Goal: Task Accomplishment & Management: Use online tool/utility

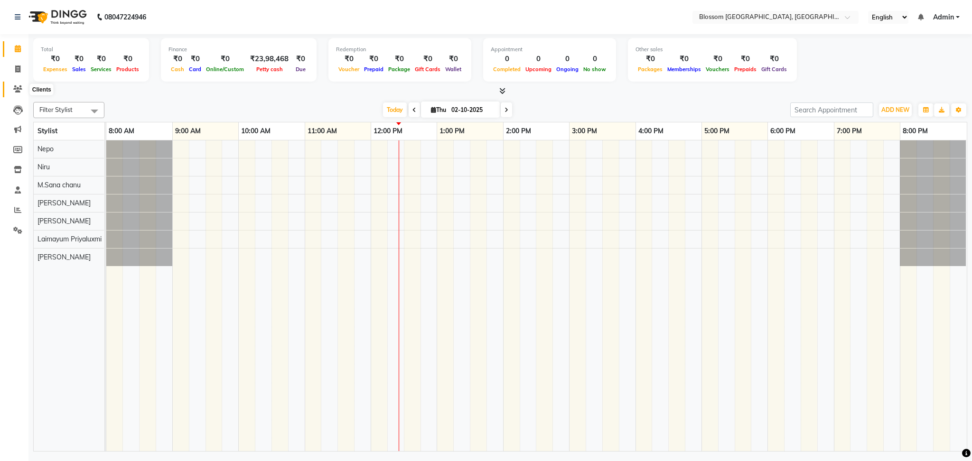
drag, startPoint x: 0, startPoint y: 0, endPoint x: 18, endPoint y: 87, distance: 88.7
click at [18, 87] on icon at bounding box center [17, 88] width 9 height 7
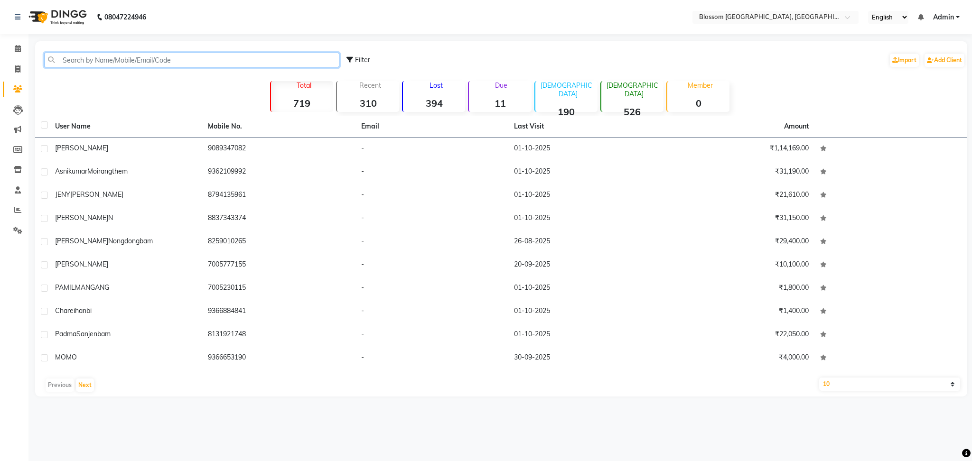
click at [143, 62] on input "text" at bounding box center [191, 60] width 295 height 15
click at [15, 209] on icon at bounding box center [17, 209] width 7 height 7
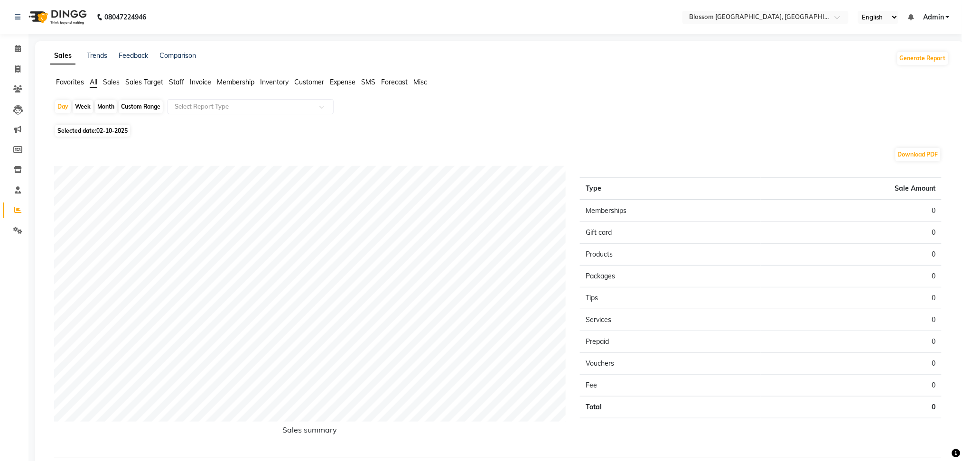
click at [92, 132] on span "Selected date: [DATE]" at bounding box center [92, 131] width 75 height 12
select select "10"
select select "2025"
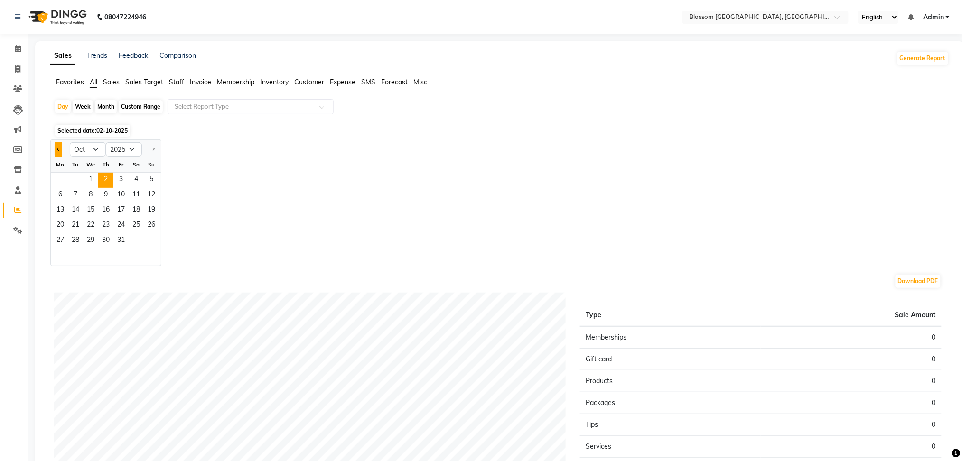
click at [56, 150] on button "Previous month" at bounding box center [59, 149] width 8 height 15
select select "9"
click at [147, 180] on span "7" at bounding box center [151, 180] width 15 height 15
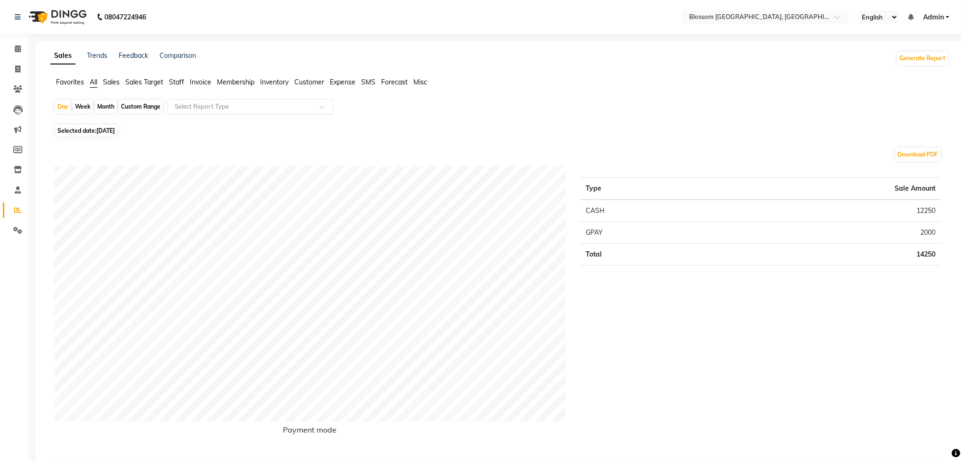
click at [214, 109] on input "text" at bounding box center [241, 106] width 137 height 9
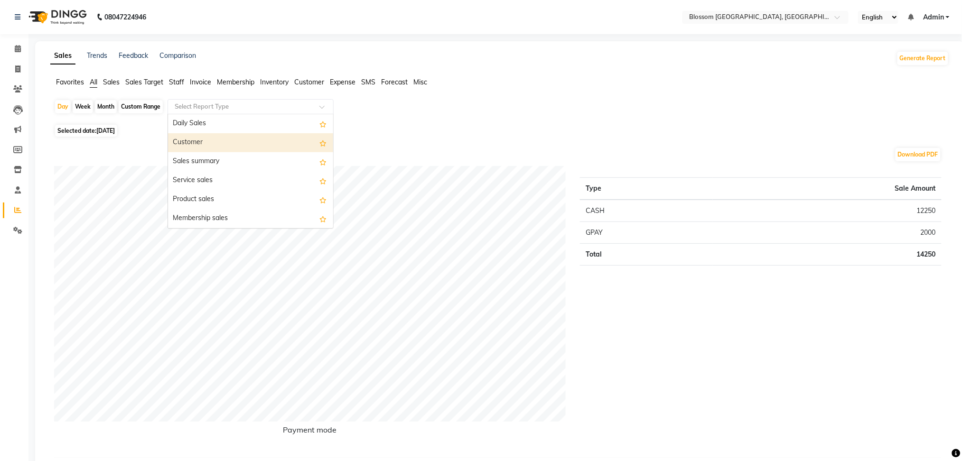
click at [251, 145] on div "Customer" at bounding box center [250, 142] width 165 height 19
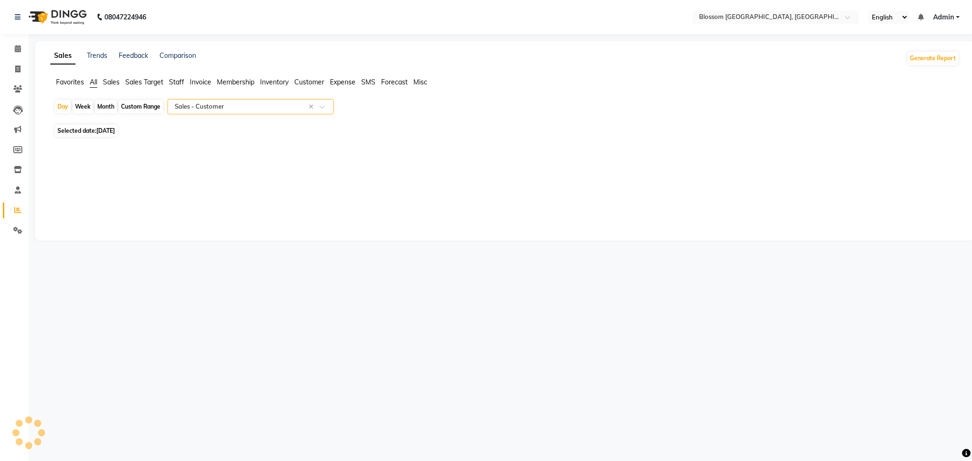
select select "full_report"
select select "csv"
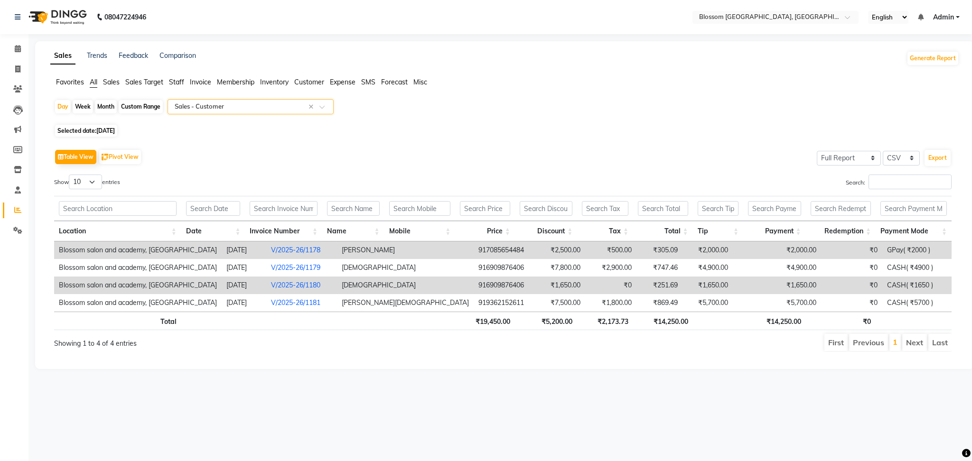
click at [368, 283] on td "[DEMOGRAPHIC_DATA]" at bounding box center [405, 286] width 137 height 18
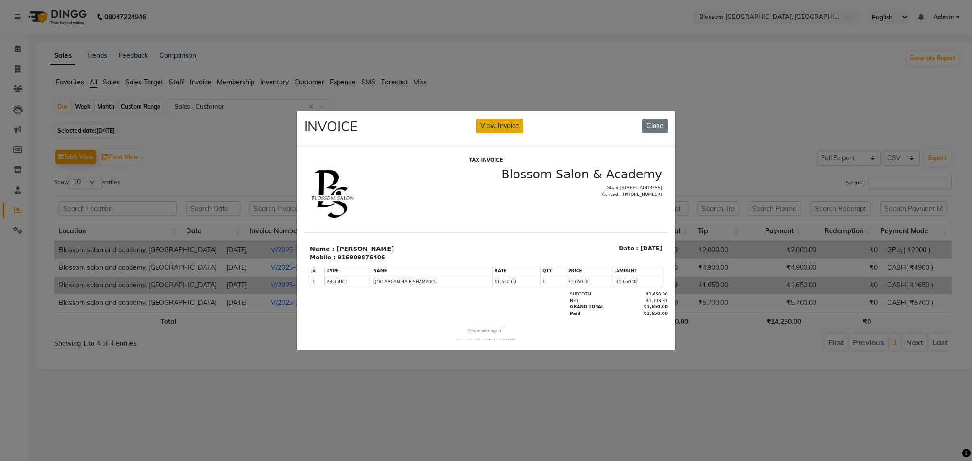
click at [506, 121] on button "View Invoice" at bounding box center [499, 126] width 47 height 15
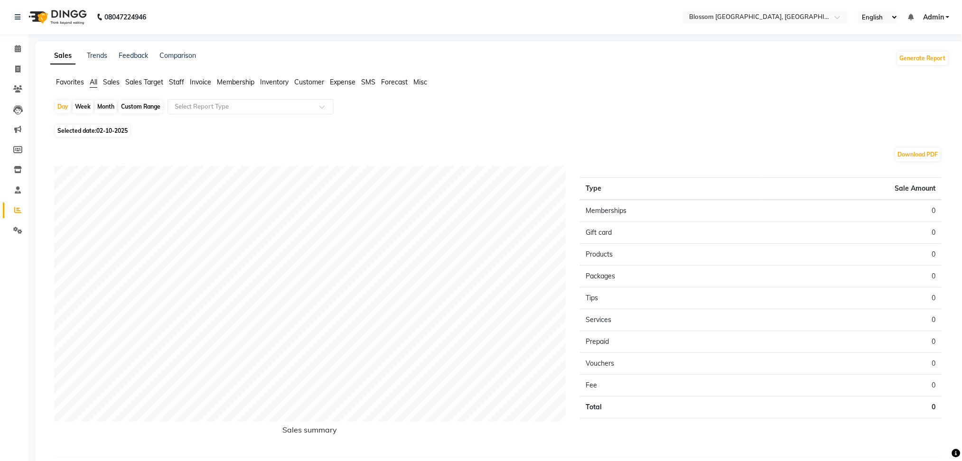
click at [93, 126] on span "Selected date: [DATE]" at bounding box center [92, 131] width 75 height 12
select select "10"
select select "2025"
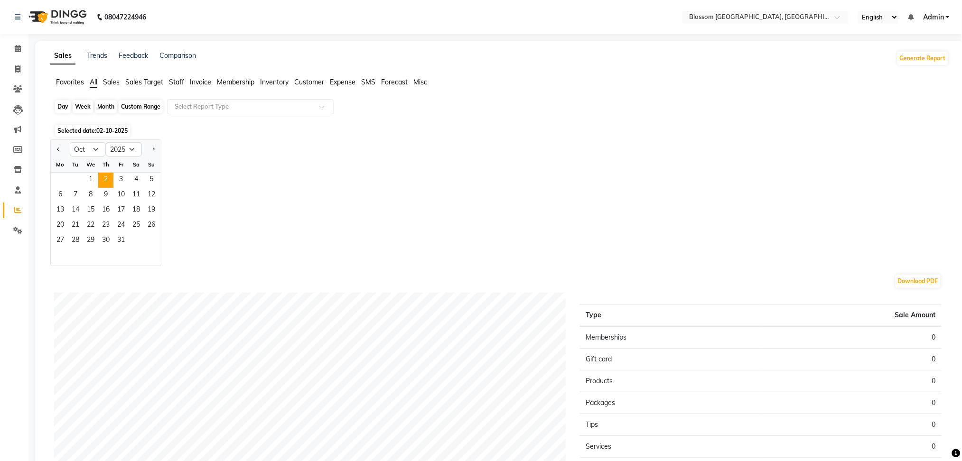
click at [65, 108] on div "Day" at bounding box center [63, 106] width 16 height 13
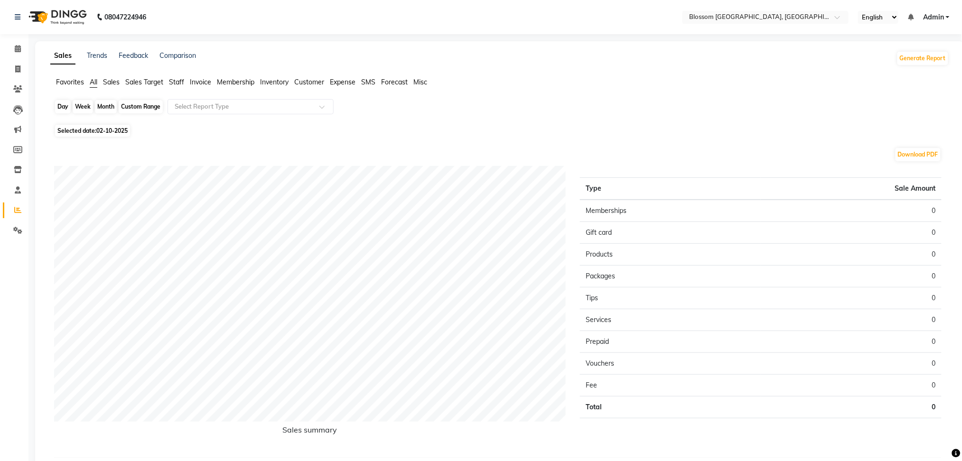
click at [62, 109] on div "Day" at bounding box center [63, 106] width 16 height 13
select select "10"
select select "2025"
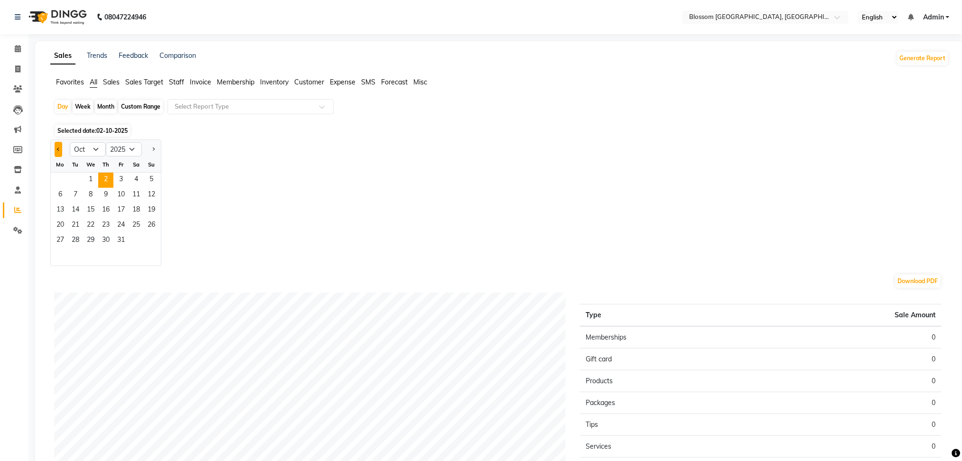
click at [57, 147] on button "Previous month" at bounding box center [59, 149] width 8 height 15
select select "9"
click at [13, 65] on span at bounding box center [17, 69] width 17 height 11
select select "service"
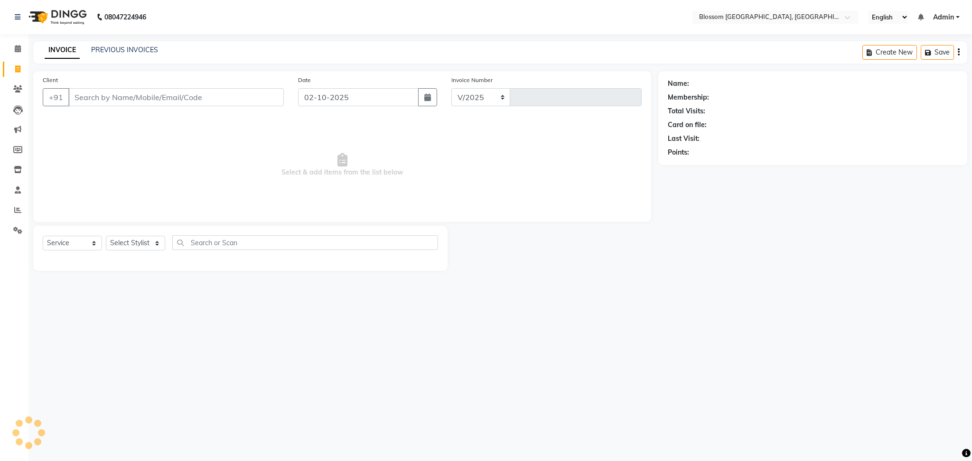
select select "7465"
type input "1337"
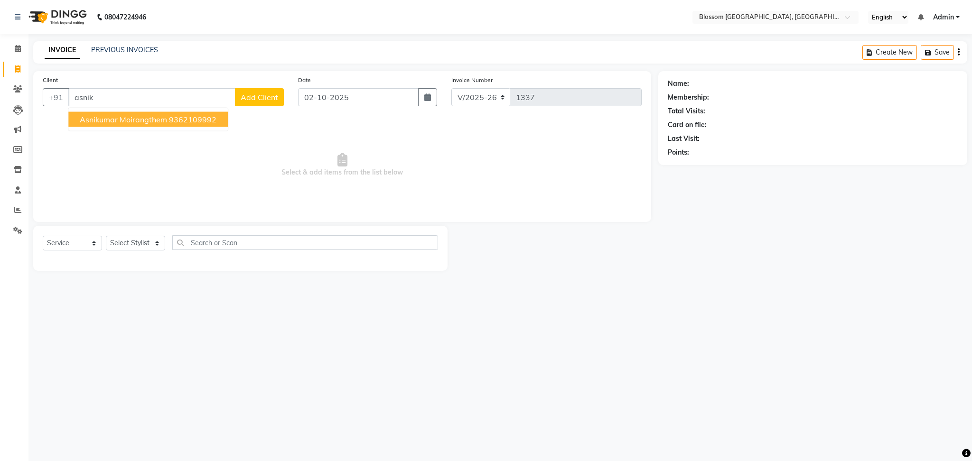
click at [126, 120] on span "Asnikumar Moirangthem" at bounding box center [123, 119] width 87 height 9
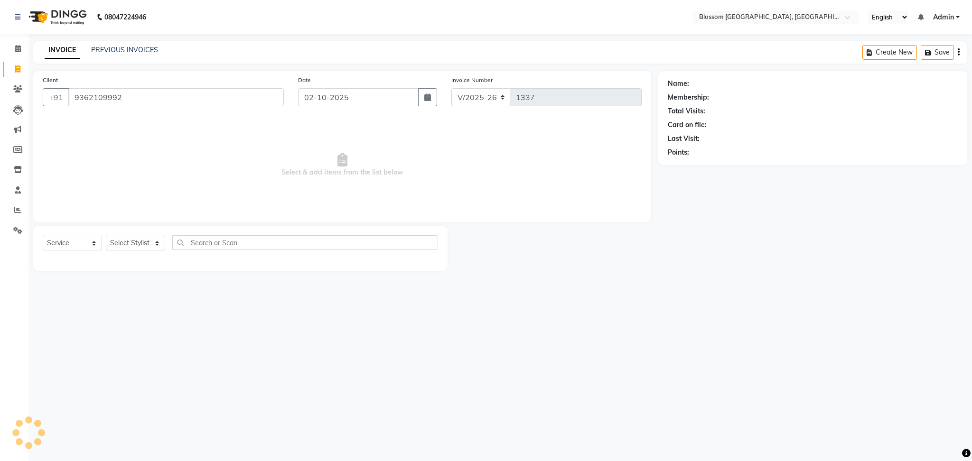
type input "9362109992"
drag, startPoint x: 134, startPoint y: 242, endPoint x: 137, endPoint y: 250, distance: 7.7
click at [134, 242] on select "Select Stylist Laimayum Priyaluxmi [PERSON_NAME]Sana chanu [PERSON_NAME] [PERSO…" at bounding box center [135, 243] width 59 height 15
select select "90732"
click at [106, 236] on select "Select Stylist Laimayum Priyaluxmi [PERSON_NAME]Sana chanu [PERSON_NAME] [PERSO…" at bounding box center [135, 243] width 59 height 15
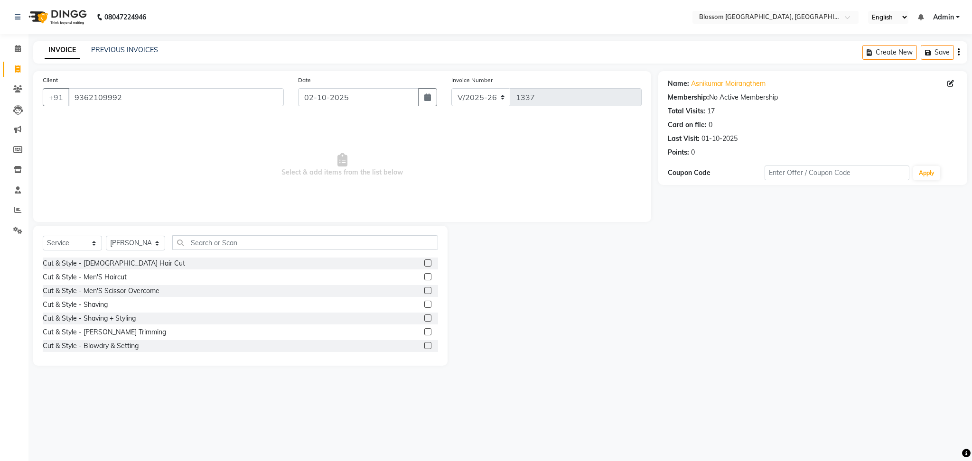
click at [424, 277] on label at bounding box center [427, 276] width 7 height 7
click at [424, 277] on input "checkbox" at bounding box center [427, 277] width 6 height 6
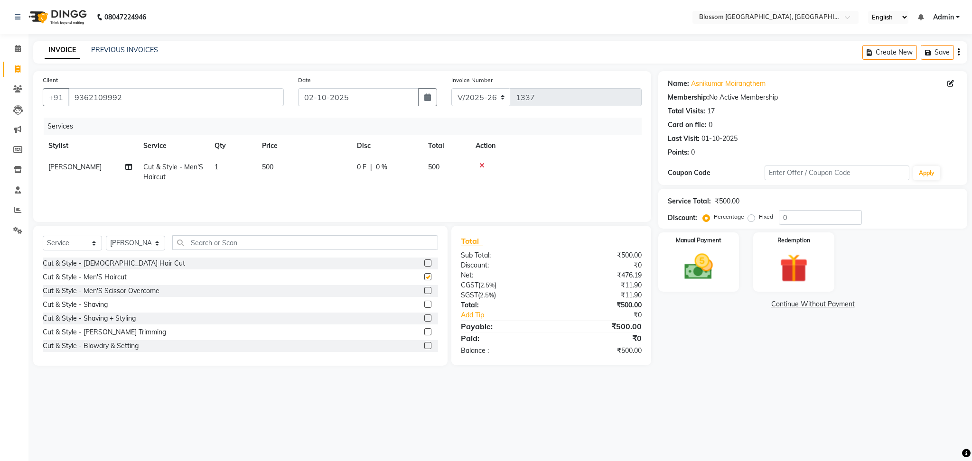
checkbox input "false"
click at [361, 176] on td "0 F | 0 %" at bounding box center [386, 172] width 71 height 31
select select "90732"
click at [412, 168] on input "0" at bounding box center [415, 169] width 28 height 15
type input "100"
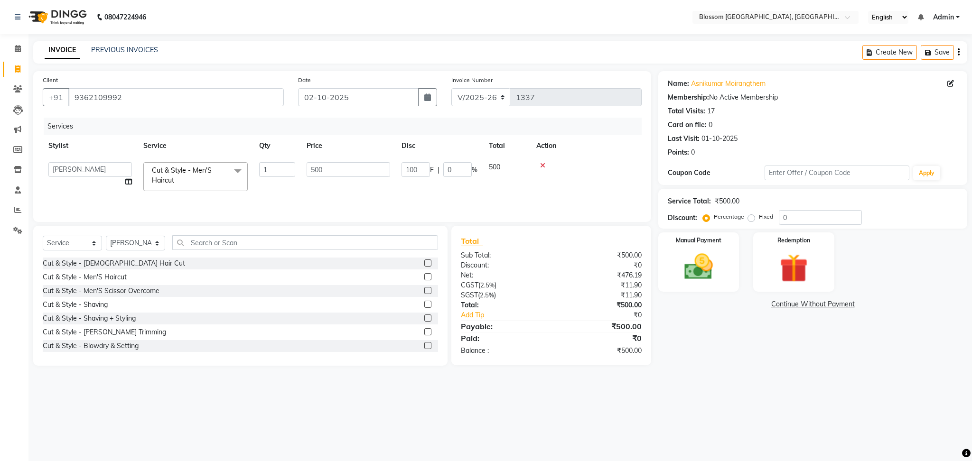
click at [306, 387] on div "08047224946 Select Location × Blossom Salon And Academy, [GEOGRAPHIC_DATA] Engl…" at bounding box center [486, 230] width 972 height 461
click at [60, 242] on select "Select Service Product Membership Package Voucher Prepaid Gift Card" at bounding box center [72, 243] width 59 height 15
select select "product"
click at [43, 236] on select "Select Service Product Membership Package Voucher Prepaid Gift Card" at bounding box center [72, 243] width 59 height 15
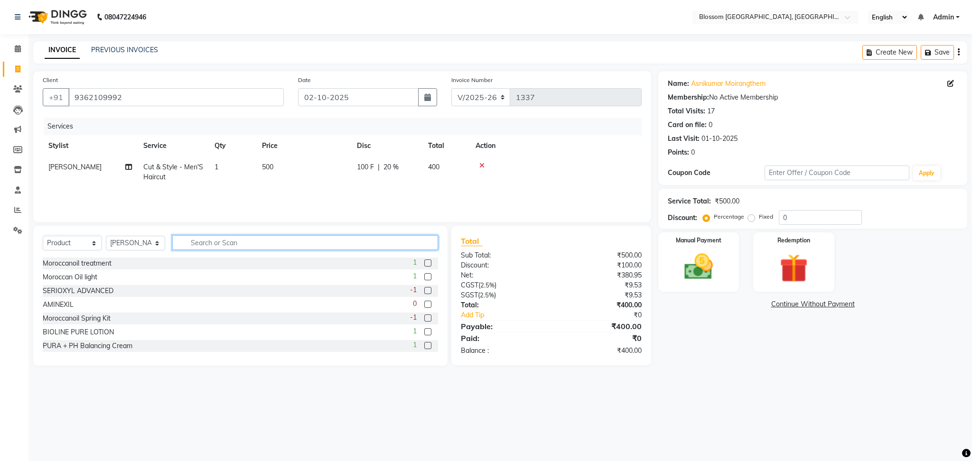
click at [207, 245] on input "text" at bounding box center [305, 242] width 266 height 15
type input "xtens"
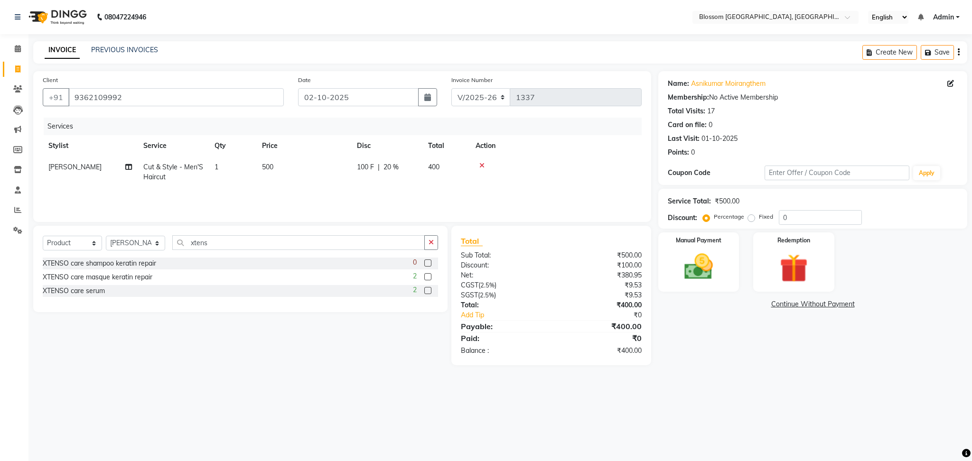
click at [429, 288] on label at bounding box center [427, 290] width 7 height 7
click at [429, 288] on input "checkbox" at bounding box center [427, 291] width 6 height 6
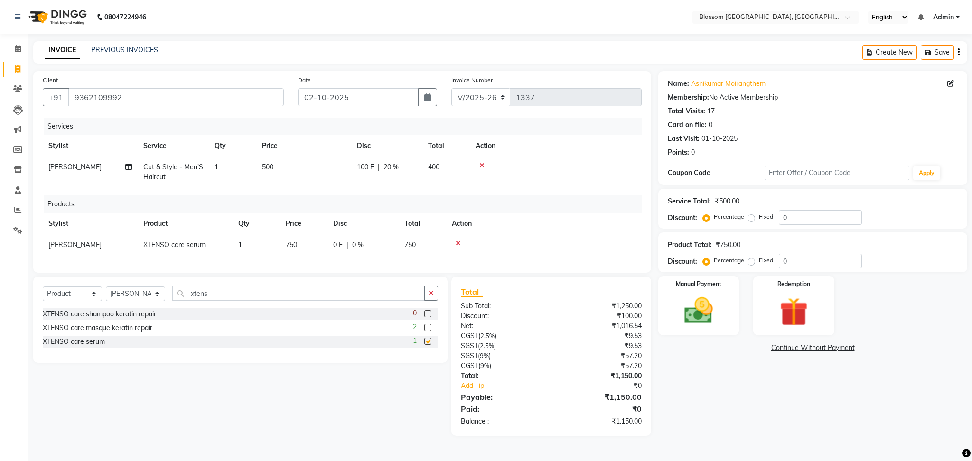
checkbox input "false"
click at [704, 295] on img at bounding box center [698, 311] width 48 height 34
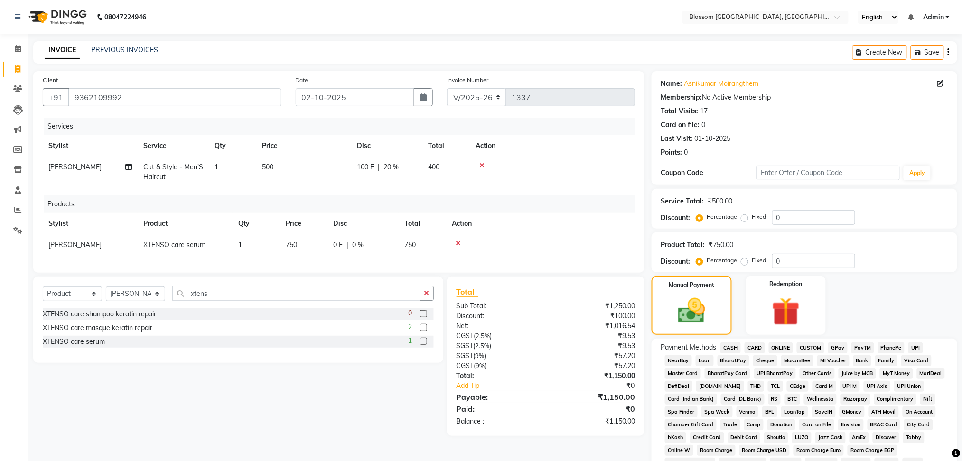
click at [733, 348] on span "CASH" at bounding box center [730, 348] width 20 height 11
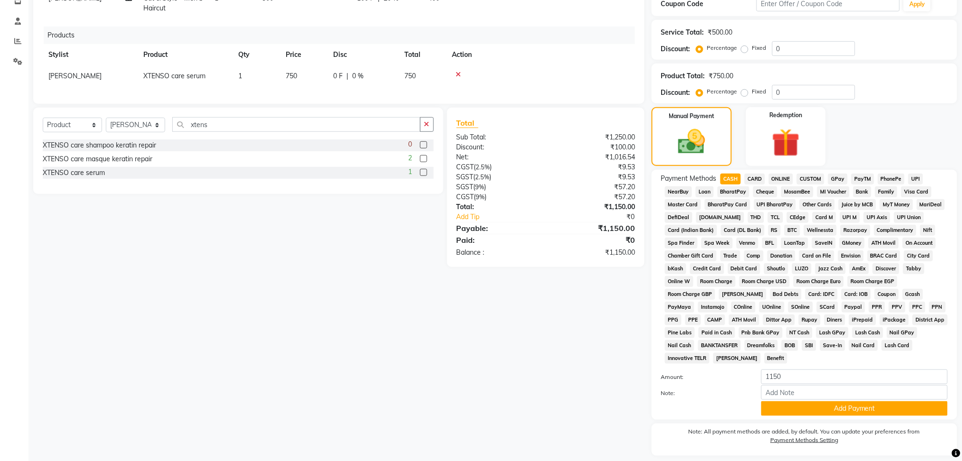
scroll to position [197, 0]
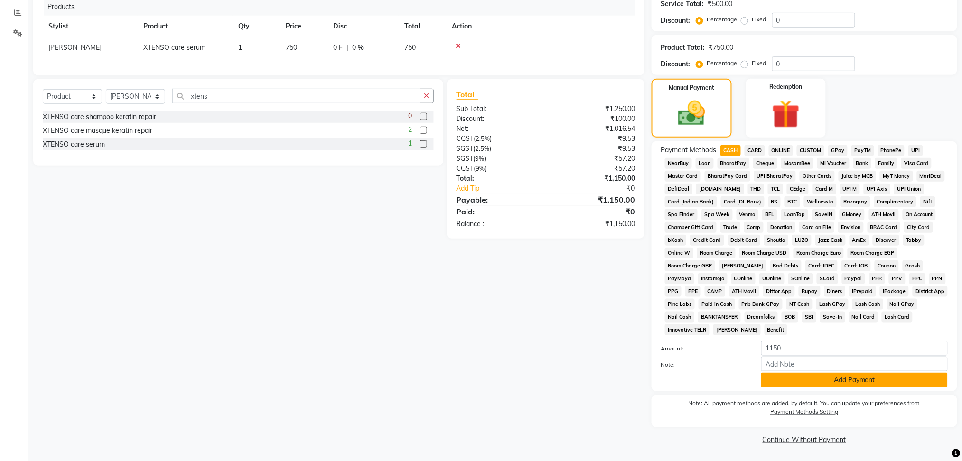
click at [821, 381] on button "Add Payment" at bounding box center [854, 380] width 186 height 15
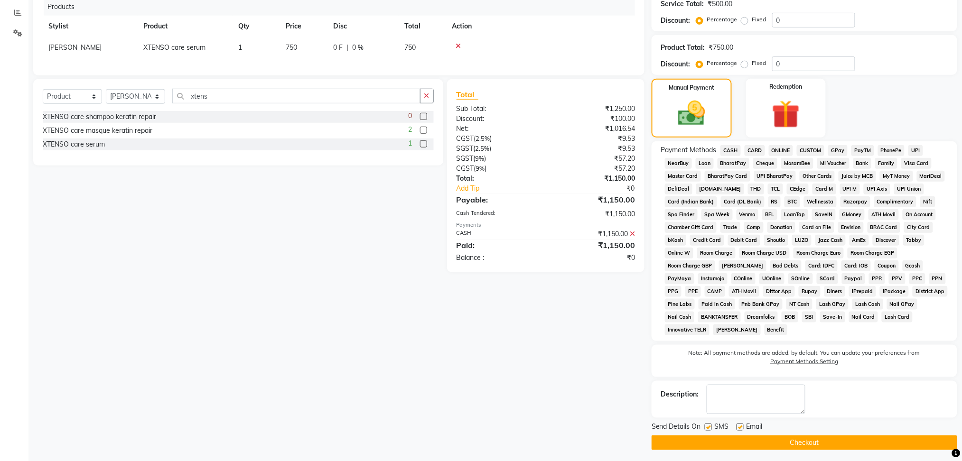
click at [818, 437] on button "Checkout" at bounding box center [804, 442] width 306 height 15
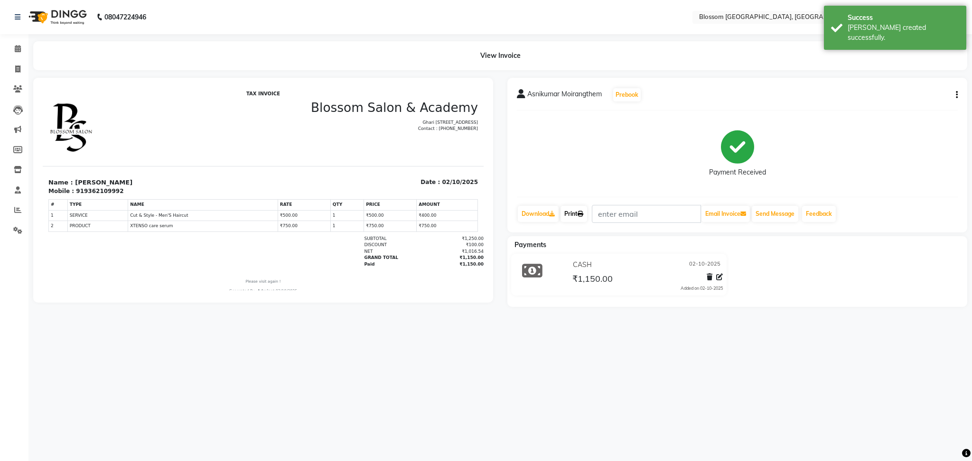
click at [573, 214] on link "Print" at bounding box center [573, 214] width 27 height 16
